Goal: Task Accomplishment & Management: Use online tool/utility

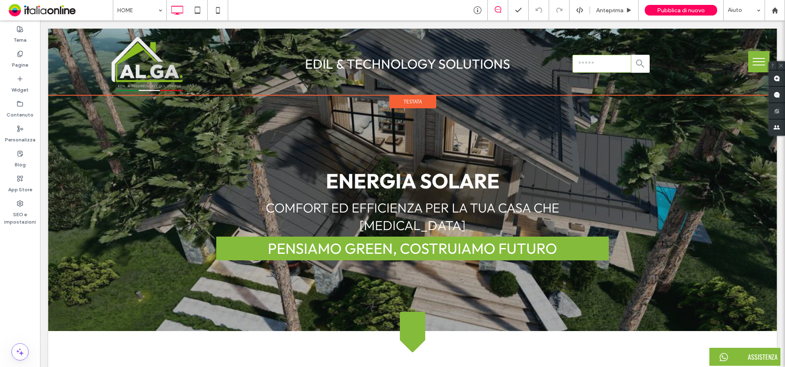
click at [406, 105] on span "Testata" at bounding box center [412, 101] width 18 height 7
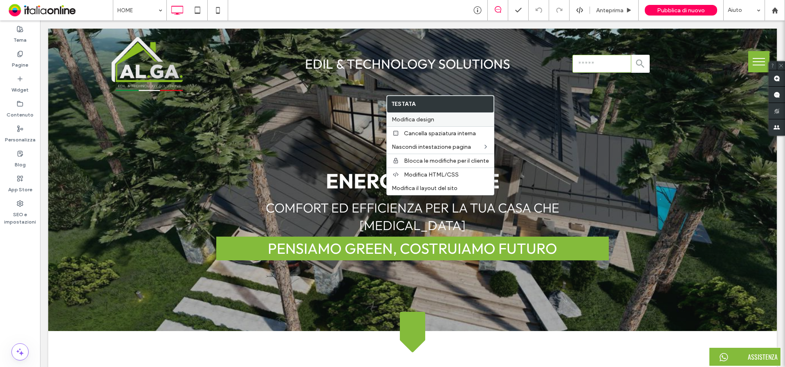
click at [415, 119] on span "Modifica design" at bounding box center [413, 119] width 43 height 7
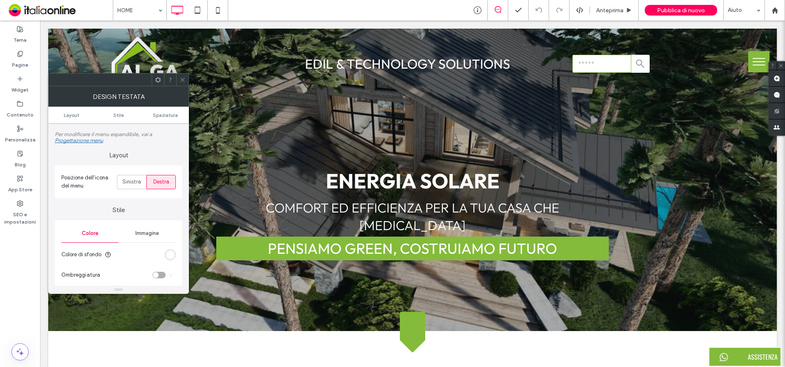
scroll to position [123, 0]
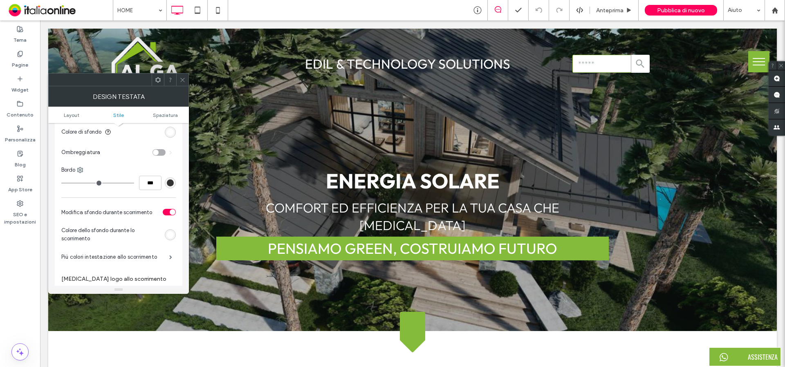
click at [181, 81] on icon at bounding box center [182, 80] width 6 height 6
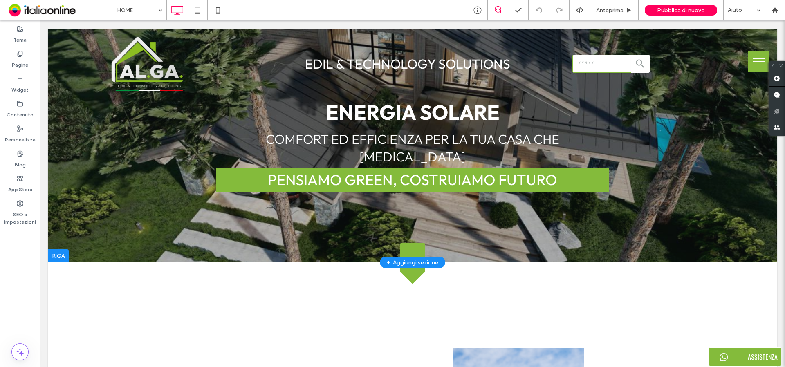
scroll to position [0, 0]
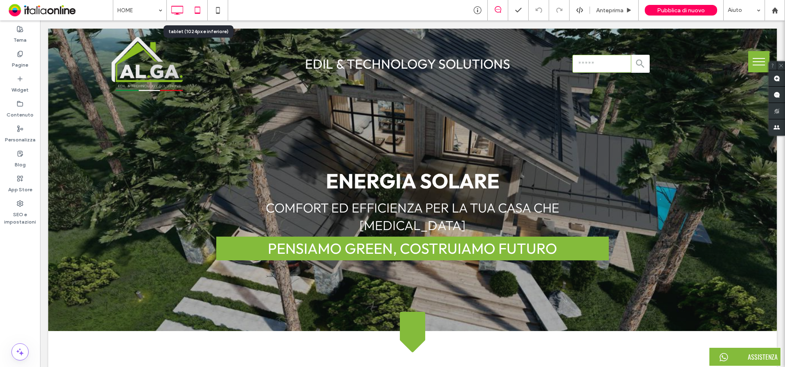
click at [199, 7] on use at bounding box center [197, 10] width 5 height 7
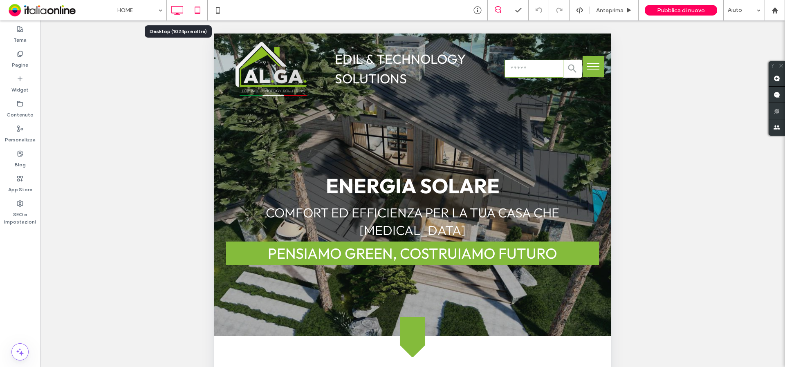
click at [177, 16] on icon at bounding box center [177, 10] width 16 height 16
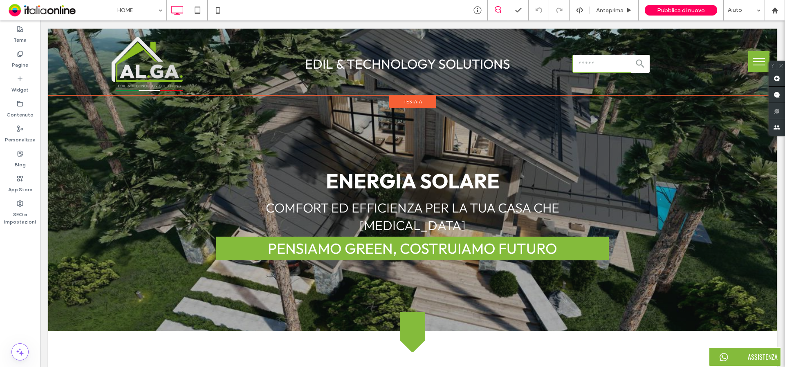
click at [403, 100] on span "Testata" at bounding box center [412, 101] width 18 height 7
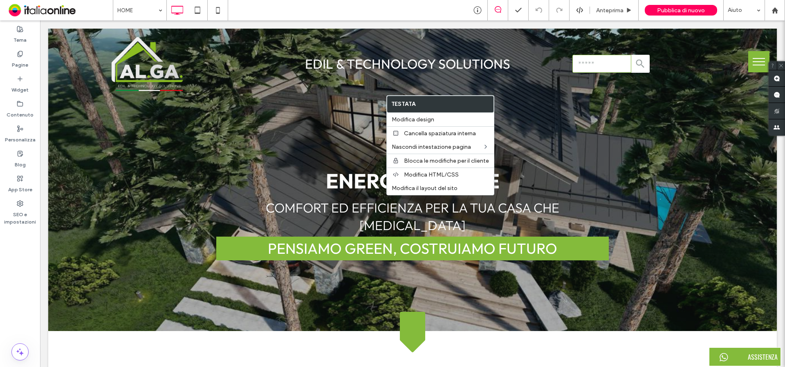
click at [644, 155] on div at bounding box center [412, 180] width 729 height 303
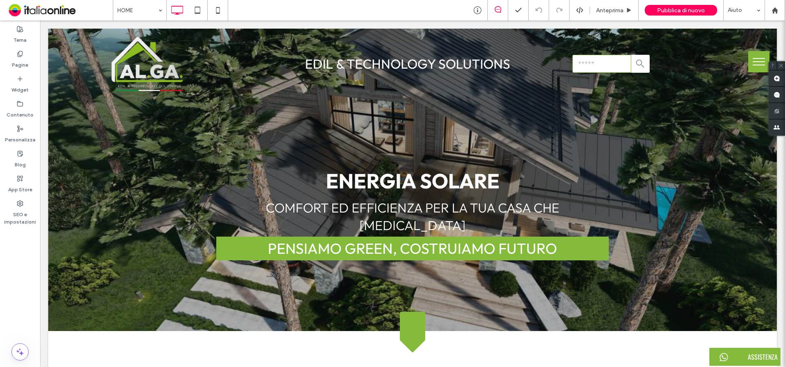
click at [753, 61] on button "menu" at bounding box center [758, 61] width 21 height 21
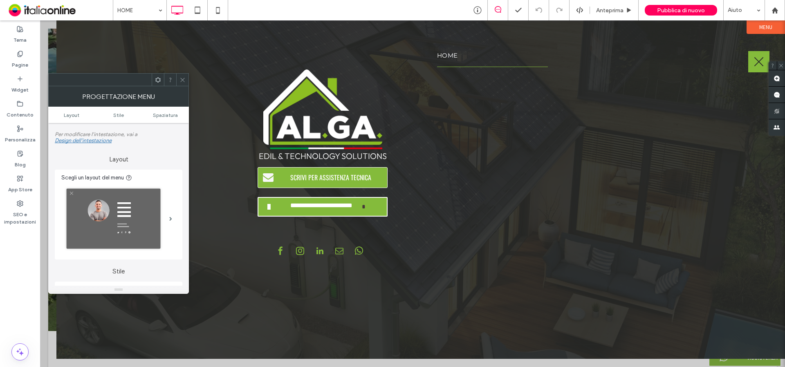
click at [180, 79] on icon at bounding box center [182, 80] width 6 height 6
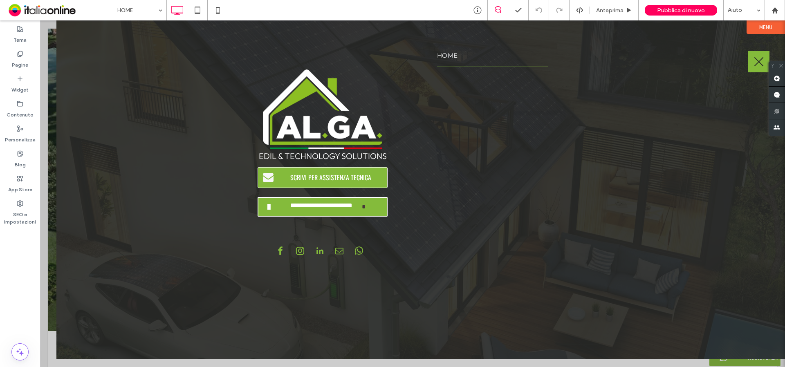
click at [754, 60] on button "menu" at bounding box center [758, 61] width 21 height 21
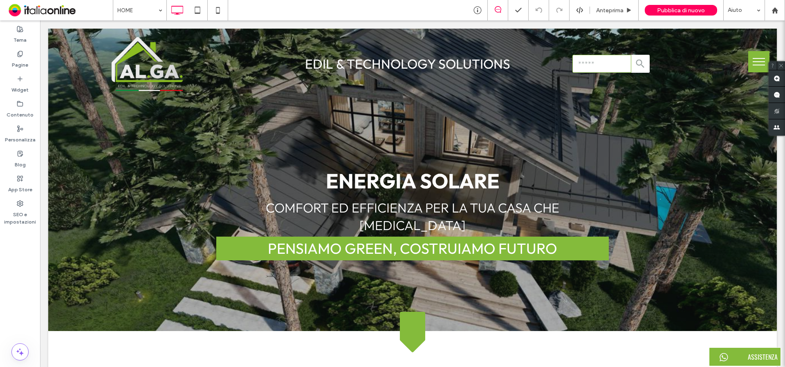
click at [755, 63] on button "menu" at bounding box center [758, 61] width 21 height 21
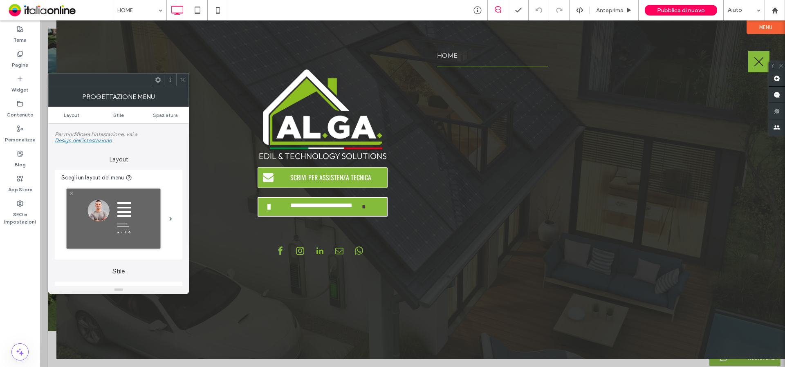
drag, startPoint x: 181, startPoint y: 81, endPoint x: 356, endPoint y: 55, distance: 177.0
click at [181, 81] on use at bounding box center [182, 80] width 4 height 4
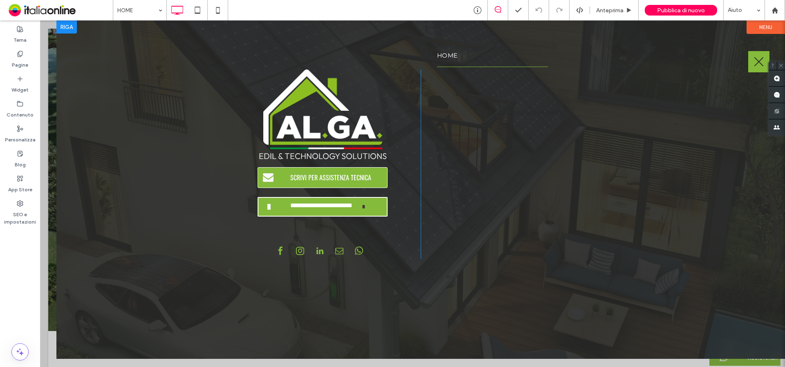
click at [483, 108] on div "HOME Click To Paste" at bounding box center [519, 164] width 196 height 190
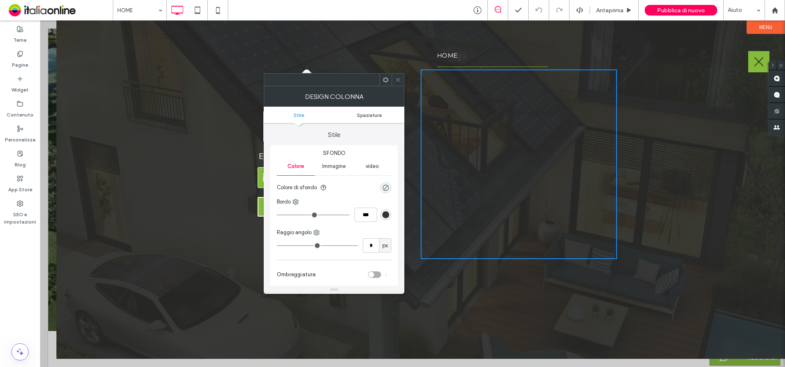
click at [370, 112] on span "Spaziatura" at bounding box center [369, 115] width 25 height 6
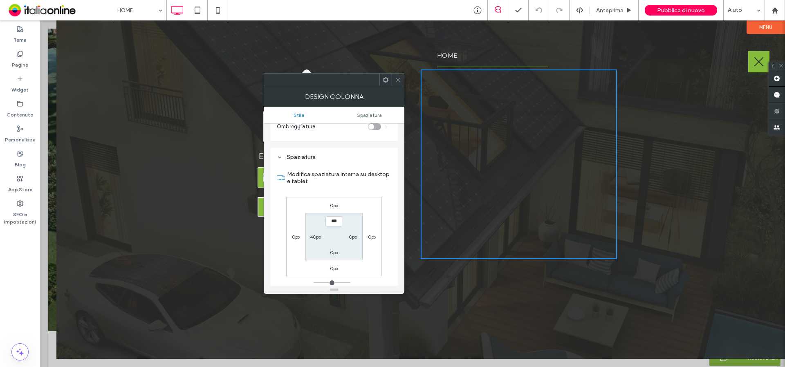
scroll to position [166, 0]
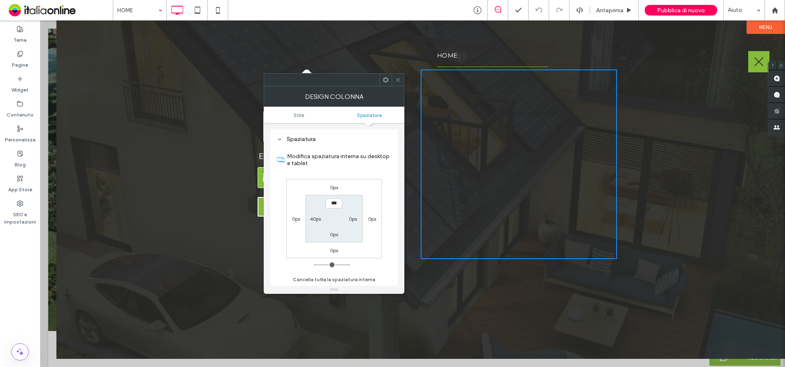
click at [400, 78] on icon at bounding box center [398, 80] width 6 height 6
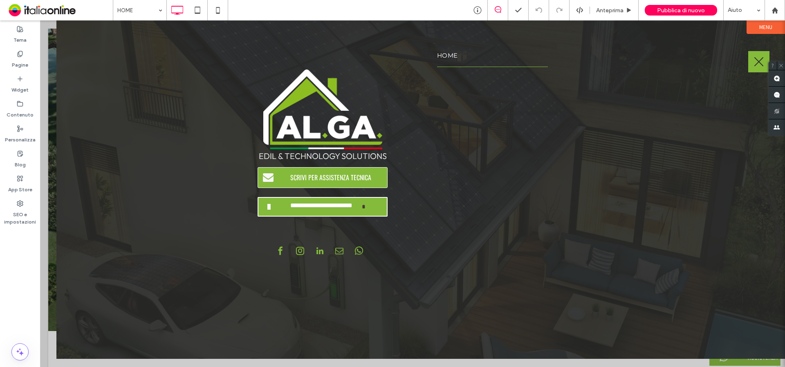
click at [760, 26] on label "Menu" at bounding box center [765, 26] width 38 height 13
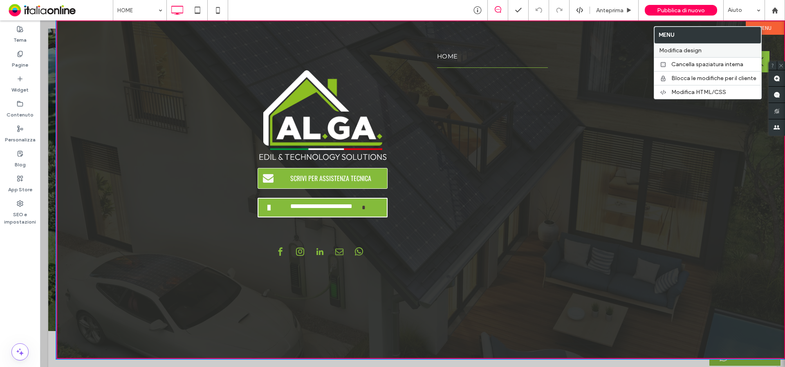
click at [689, 50] on span "Modifica design" at bounding box center [680, 50] width 43 height 7
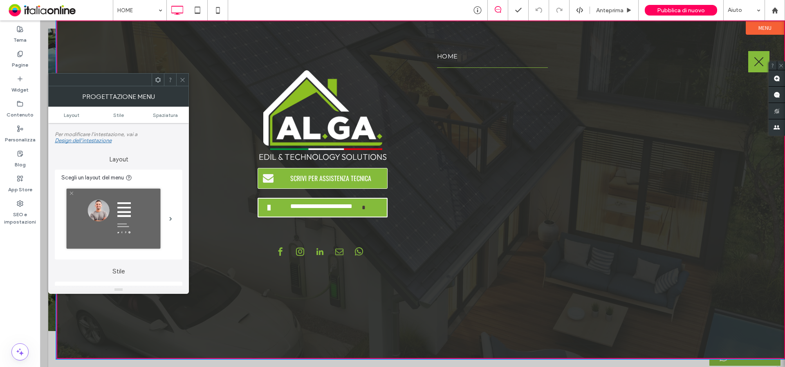
scroll to position [41, 0]
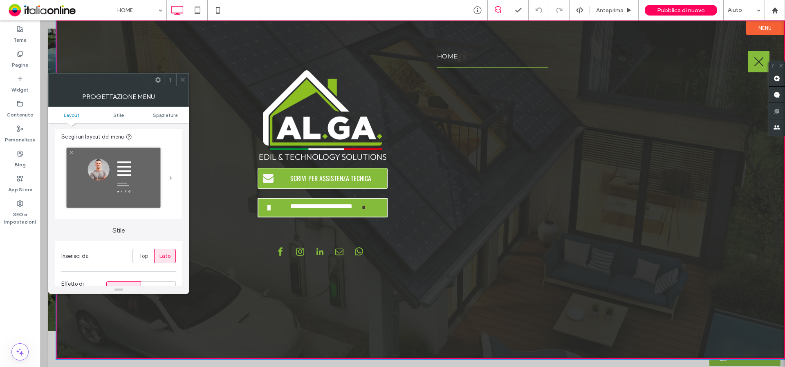
click at [172, 176] on span at bounding box center [170, 178] width 3 height 4
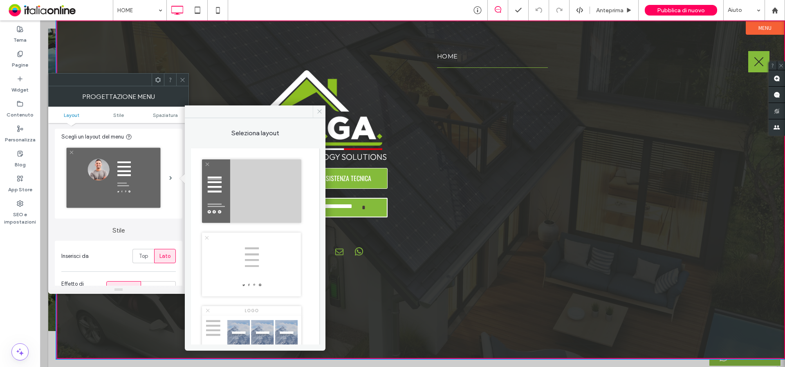
drag, startPoint x: 320, startPoint y: 110, endPoint x: 199, endPoint y: 70, distance: 126.7
click at [320, 110] on icon at bounding box center [319, 111] width 6 height 6
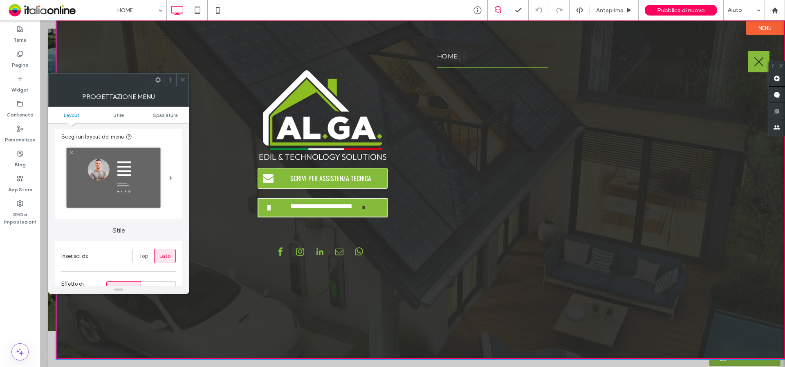
click at [182, 80] on icon at bounding box center [182, 80] width 6 height 6
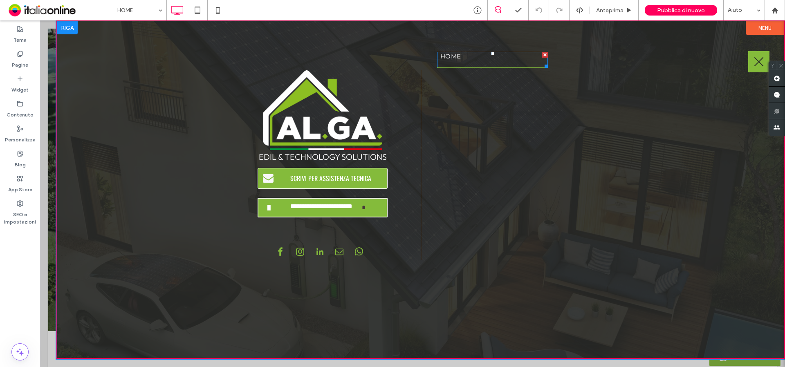
click at [478, 58] on link "HOME" at bounding box center [495, 60] width 111 height 16
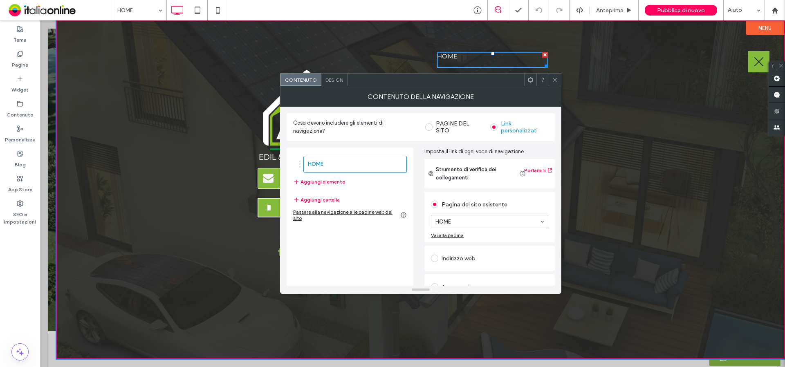
click at [430, 129] on span at bounding box center [428, 126] width 7 height 7
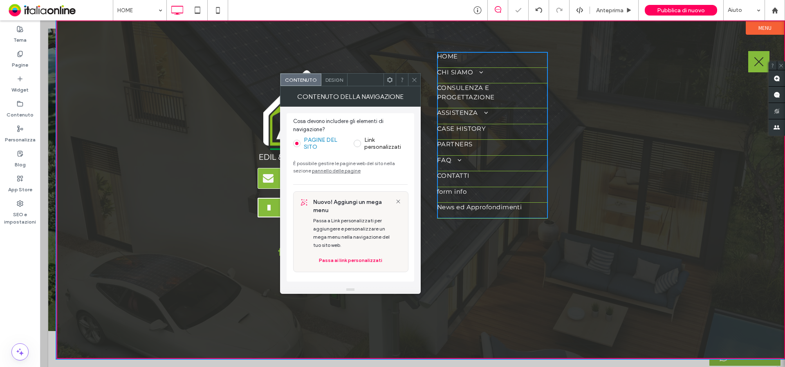
click at [411, 77] on icon at bounding box center [414, 80] width 6 height 6
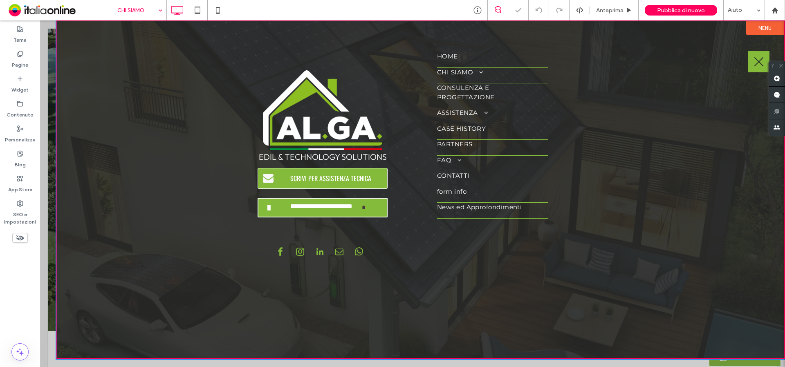
click at [684, 7] on span "Pubblica di nuovo" at bounding box center [681, 10] width 48 height 7
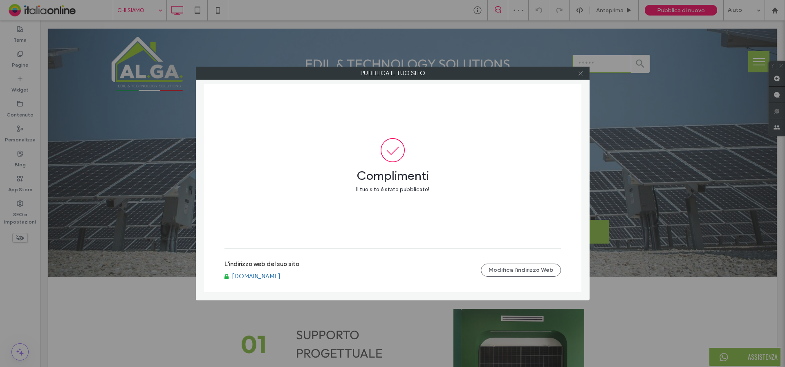
click at [583, 74] on icon at bounding box center [581, 73] width 6 height 6
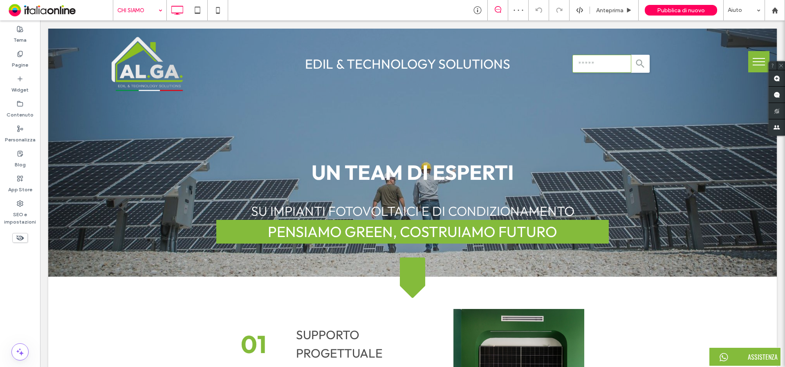
click at [753, 59] on button "menu" at bounding box center [758, 61] width 21 height 21
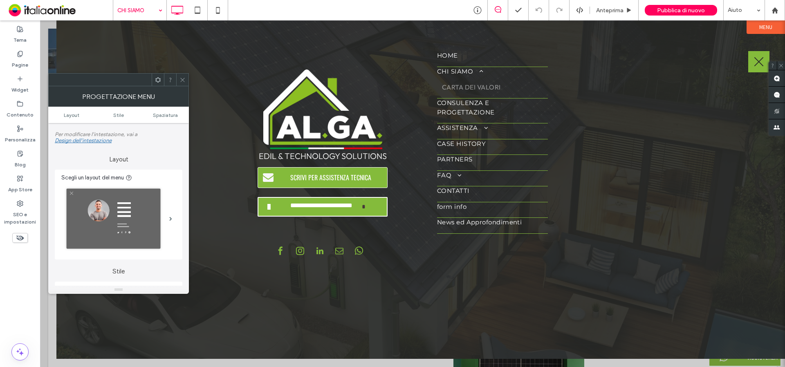
click at [184, 81] on icon at bounding box center [182, 80] width 6 height 6
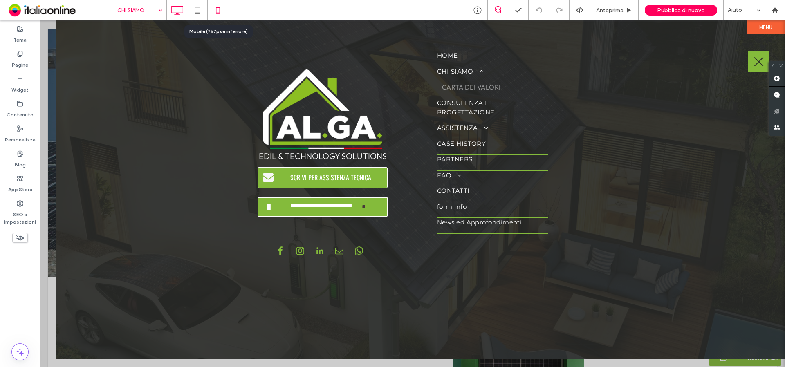
click at [215, 7] on icon at bounding box center [218, 10] width 16 height 16
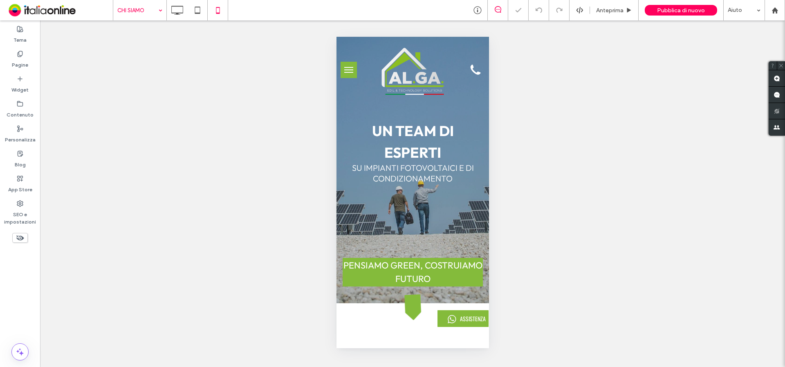
click at [345, 69] on button "menu" at bounding box center [348, 70] width 16 height 16
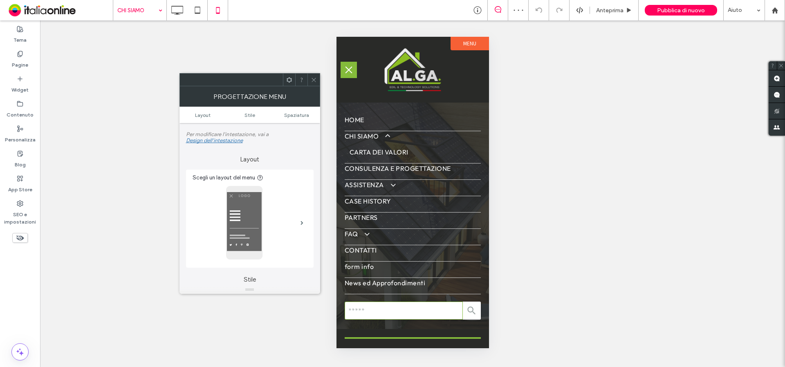
click at [312, 79] on icon at bounding box center [314, 80] width 6 height 6
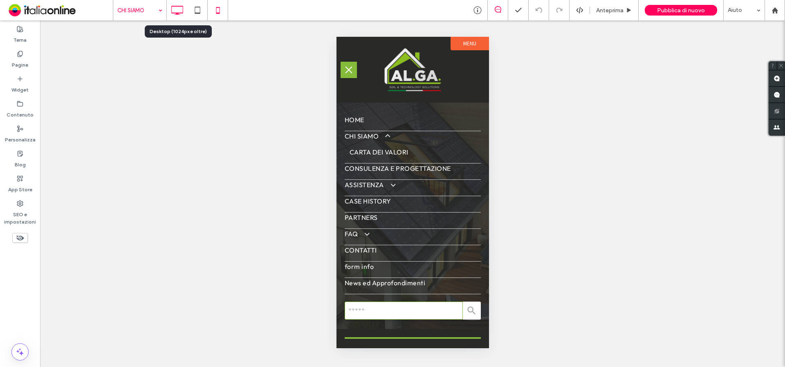
drag, startPoint x: 175, startPoint y: 15, endPoint x: 174, endPoint y: 11, distance: 4.1
click at [175, 13] on icon at bounding box center [177, 10] width 16 height 16
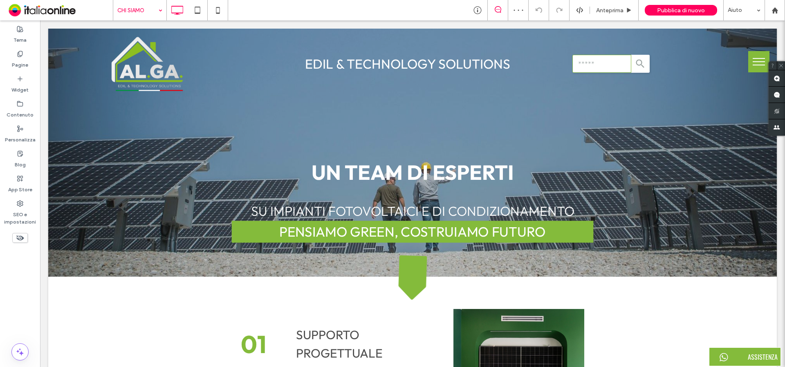
click at [752, 57] on button "menu" at bounding box center [758, 61] width 21 height 21
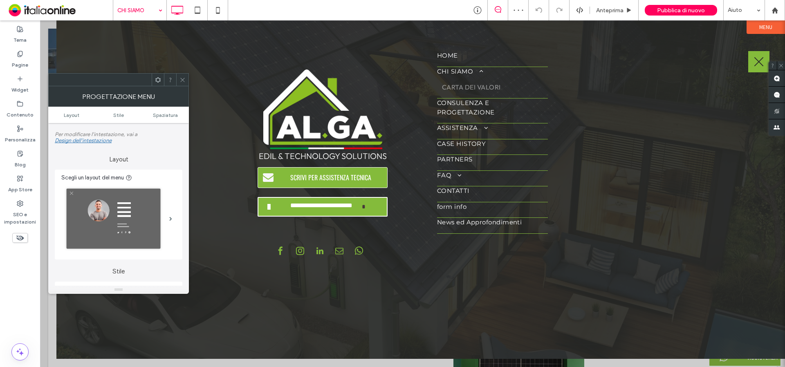
click at [768, 27] on label "Menu" at bounding box center [765, 26] width 38 height 13
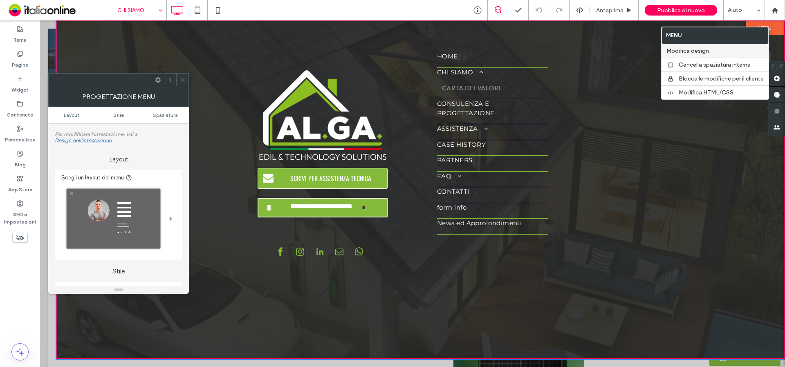
click at [693, 51] on span "Modifica design" at bounding box center [687, 50] width 43 height 7
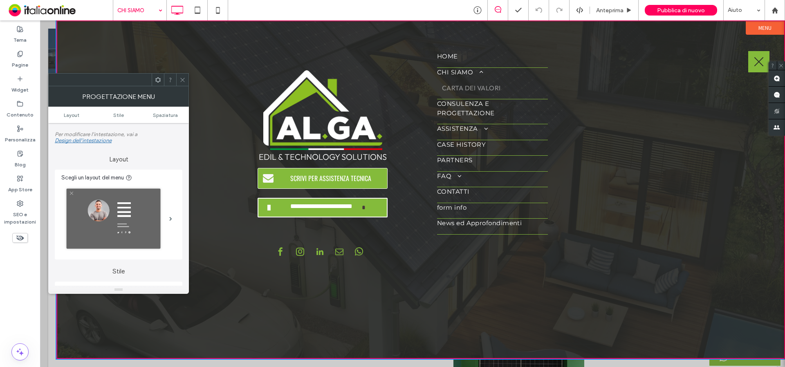
click at [183, 78] on icon at bounding box center [182, 80] width 6 height 6
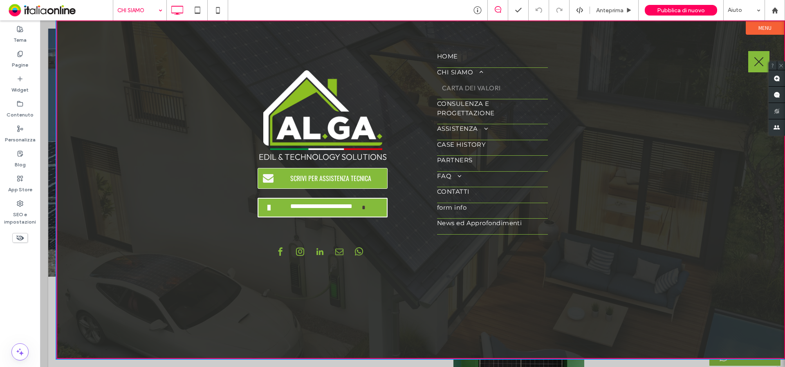
click at [756, 58] on button "menu" at bounding box center [758, 61] width 21 height 21
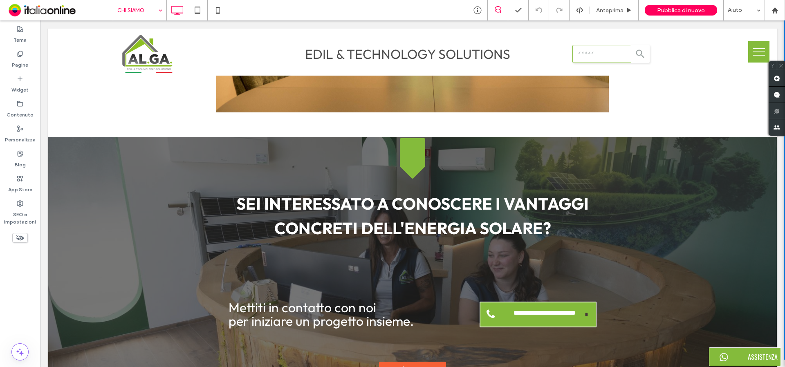
scroll to position [2052, 0]
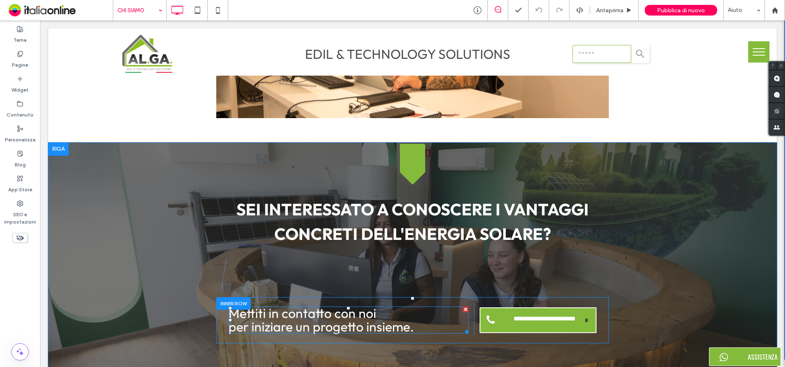
click at [302, 321] on span "Mettiti in contatto con noi per iniziare un progetto insieme." at bounding box center [321, 320] width 185 height 30
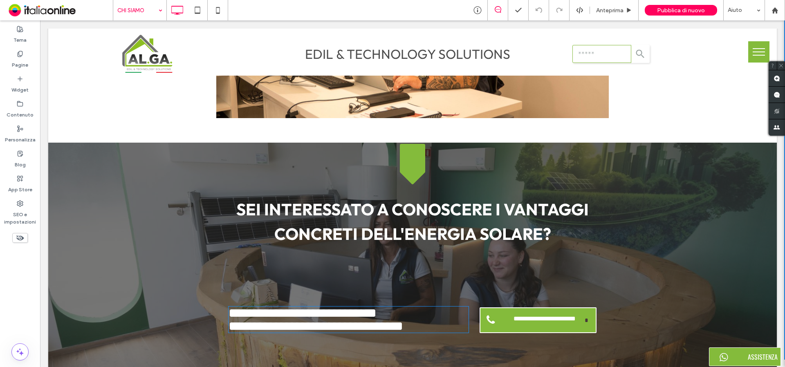
type input "******"
type input "**"
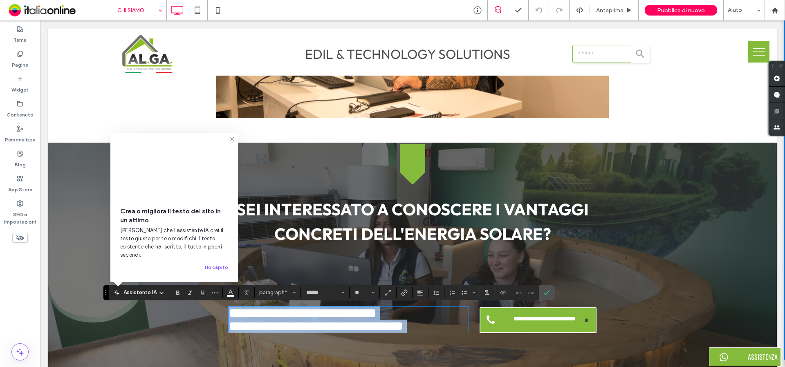
click at [417, 326] on p "**********" at bounding box center [349, 320] width 240 height 26
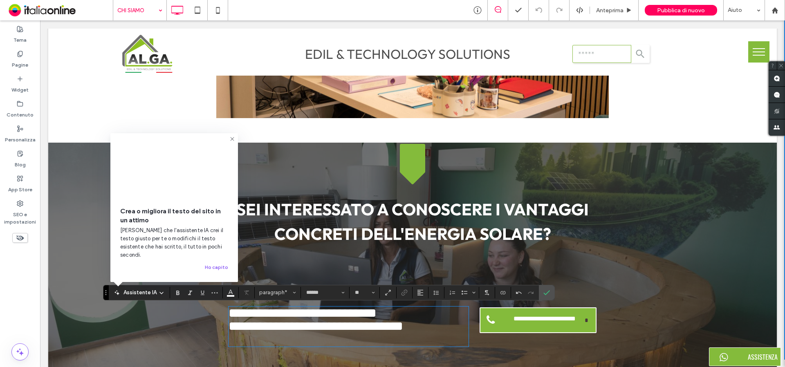
scroll to position [1, 0]
click at [231, 142] on icon at bounding box center [232, 139] width 7 height 7
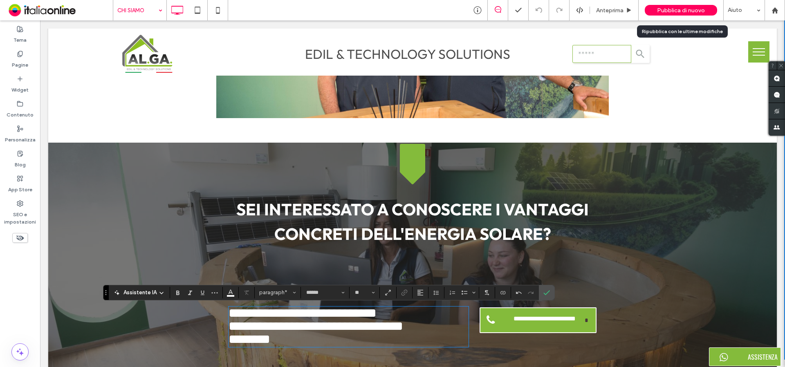
click at [692, 11] on span "Pubblica di nuovo" at bounding box center [681, 10] width 48 height 7
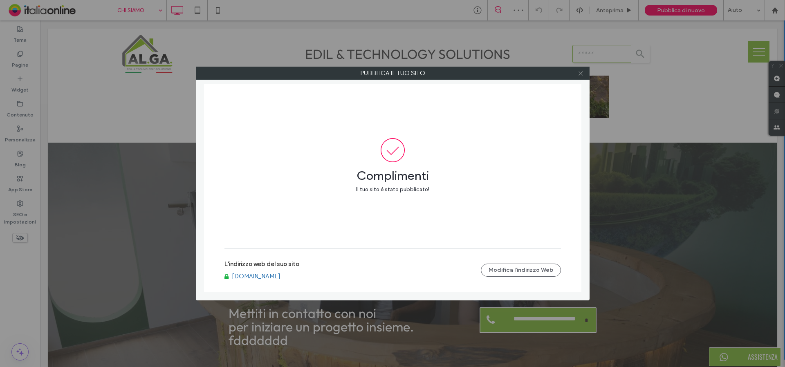
click at [578, 74] on icon at bounding box center [581, 73] width 6 height 6
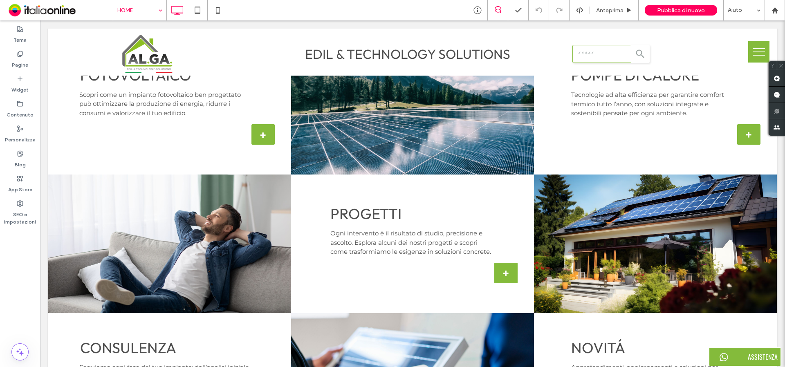
scroll to position [1214, 0]
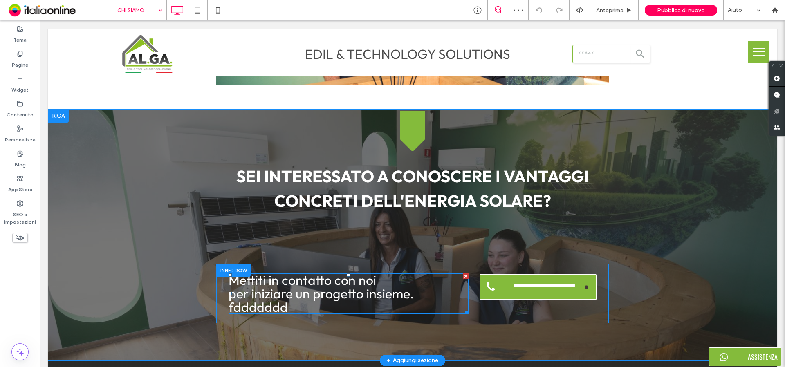
scroll to position [2228, 0]
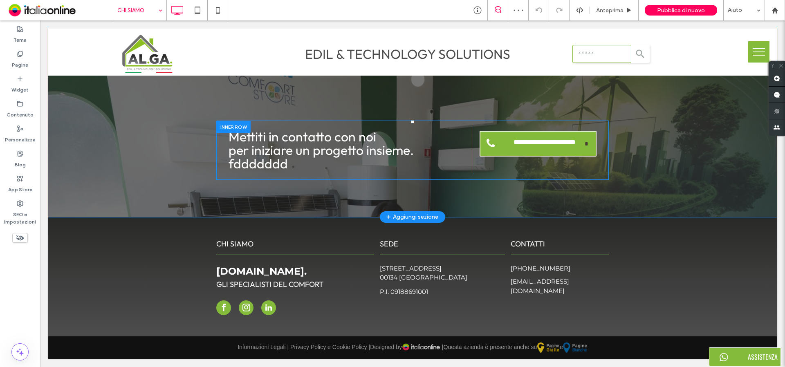
click at [271, 171] on span "fddddddd" at bounding box center [258, 163] width 59 height 16
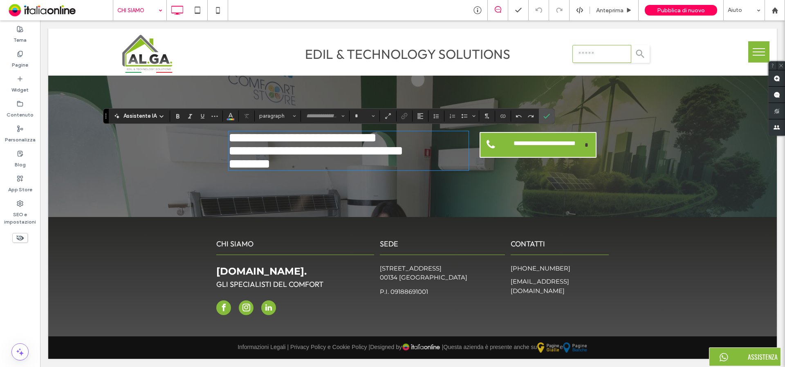
type input "******"
type input "**"
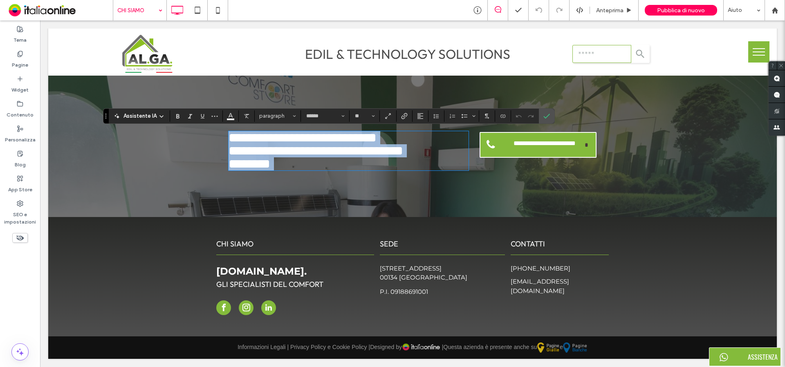
click at [288, 164] on p "********" at bounding box center [349, 163] width 240 height 13
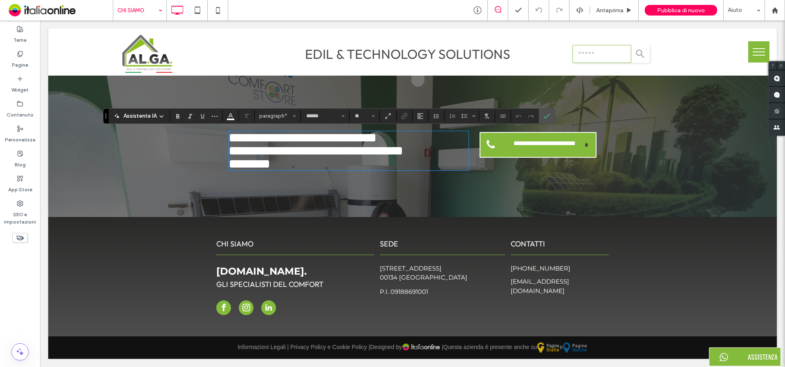
scroll to position [1, 0]
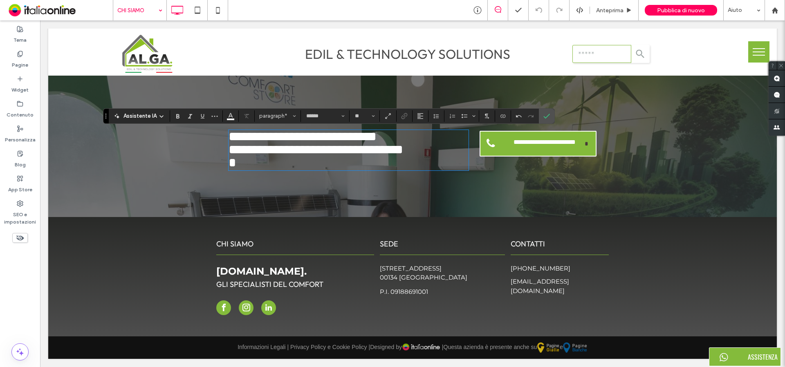
type input "**********"
type input "**"
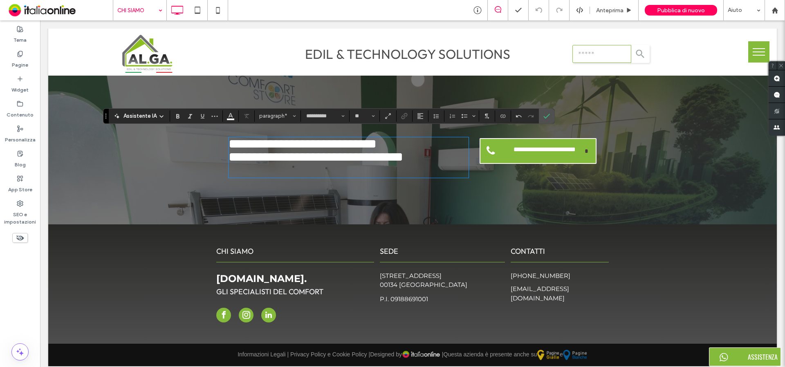
scroll to position [0, 0]
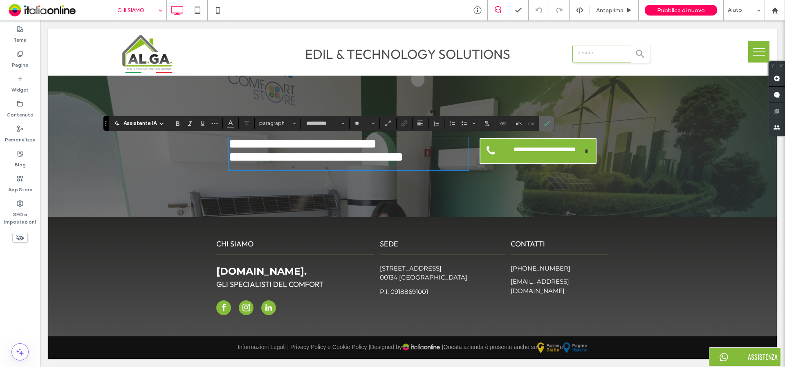
click at [547, 122] on icon "Conferma" at bounding box center [546, 123] width 7 height 7
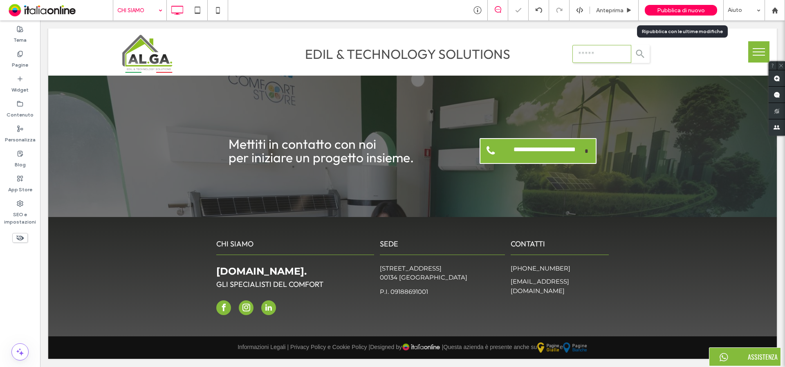
click at [691, 11] on span "Pubblica di nuovo" at bounding box center [681, 10] width 48 height 7
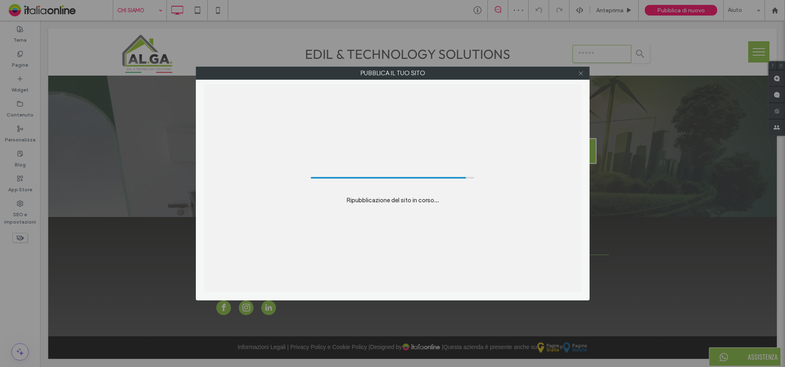
click at [581, 72] on icon at bounding box center [581, 73] width 6 height 6
